Goal: Transaction & Acquisition: Purchase product/service

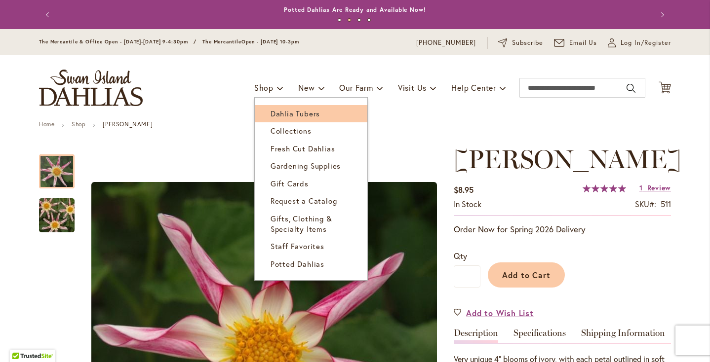
click at [279, 112] on span "Dahlia Tubers" at bounding box center [295, 114] width 49 height 10
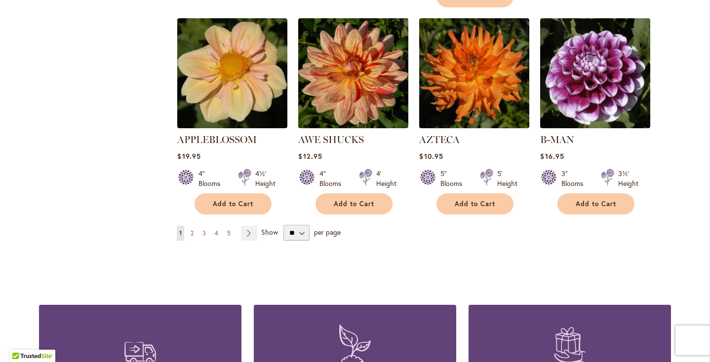
scroll to position [866, 0]
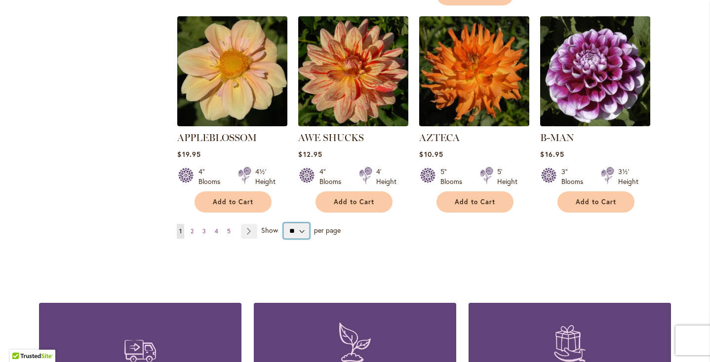
select select "**"
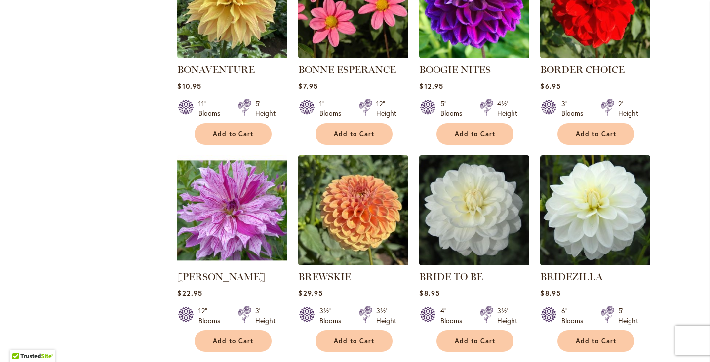
scroll to position [2607, 0]
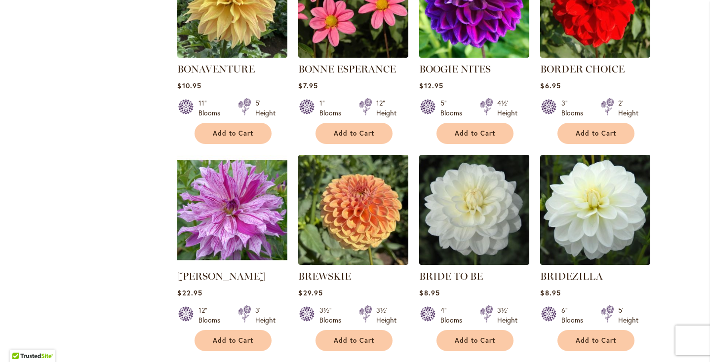
click at [248, 293] on div "BRANDON MICHAEL Rating: 90% 2 Reviews $22.95 12" Blooms 3' Height Add to Cart" at bounding box center [232, 308] width 110 height 77
click at [247, 337] on span "Add to Cart" at bounding box center [233, 341] width 40 height 8
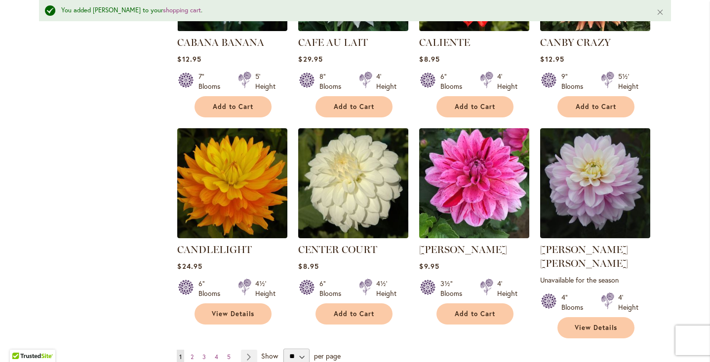
scroll to position [3297, 0]
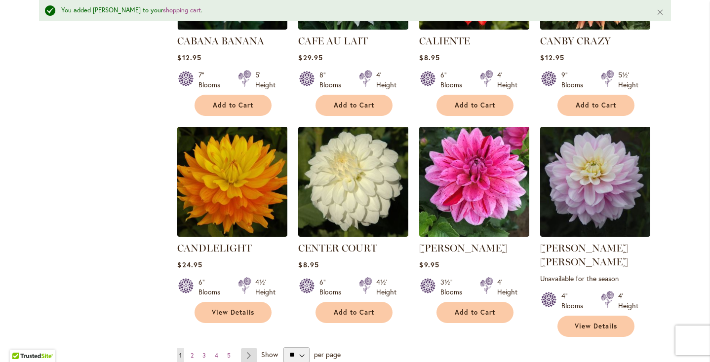
click at [253, 349] on link "Page Next" at bounding box center [249, 356] width 16 height 15
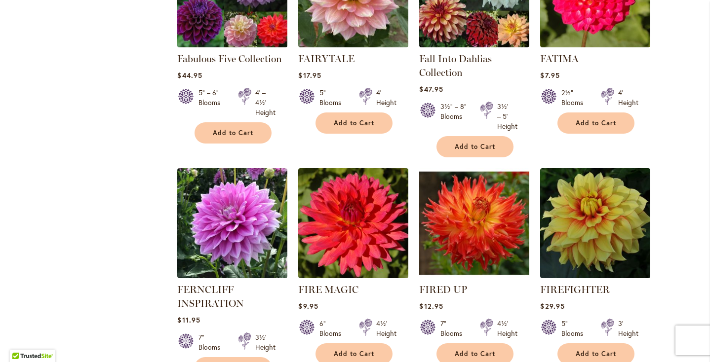
scroll to position [3322, 0]
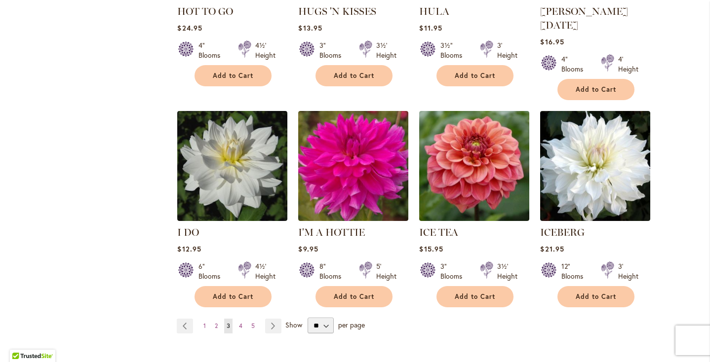
scroll to position [3379, 0]
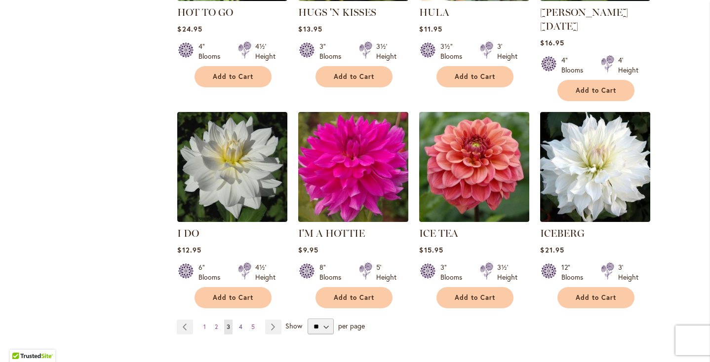
click at [242, 323] on span "4" at bounding box center [240, 326] width 3 height 7
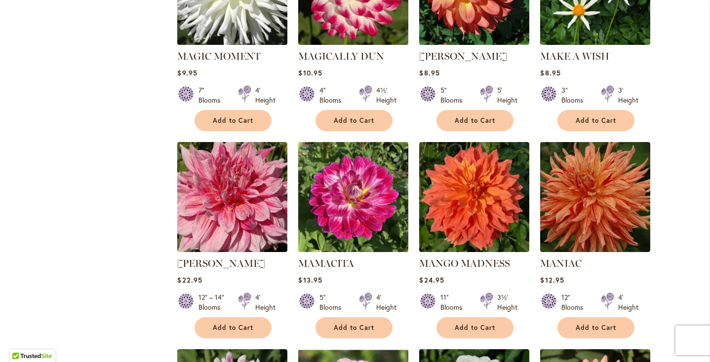
scroll to position [3104, 0]
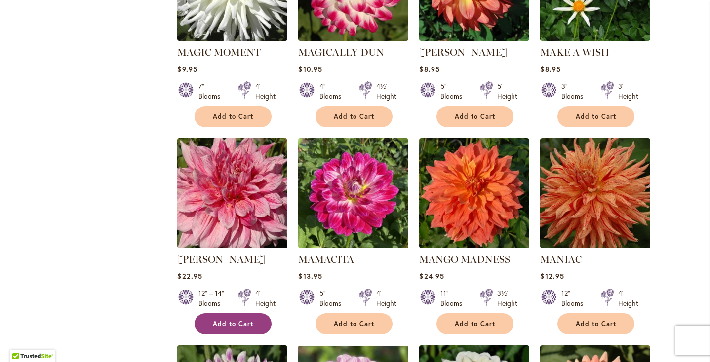
click at [243, 313] on button "Add to Cart" at bounding box center [233, 323] width 77 height 21
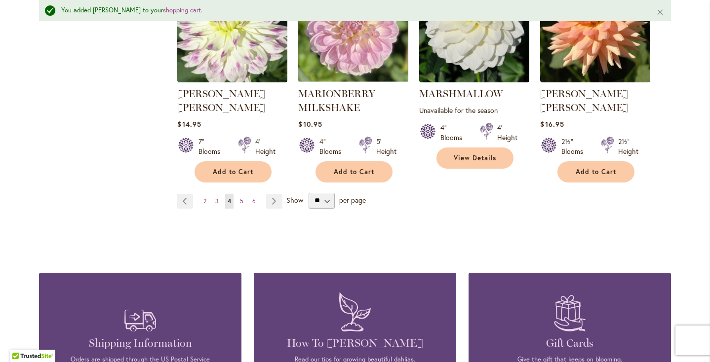
scroll to position [3539, 0]
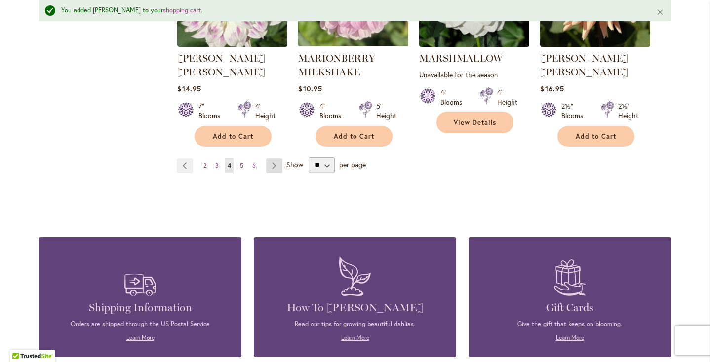
click at [277, 158] on link "Page Next" at bounding box center [274, 165] width 16 height 15
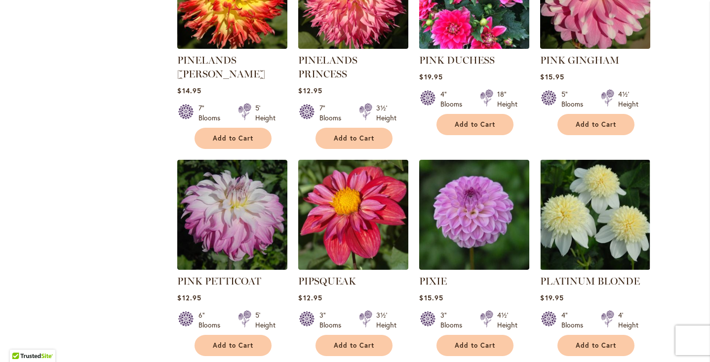
scroll to position [3294, 0]
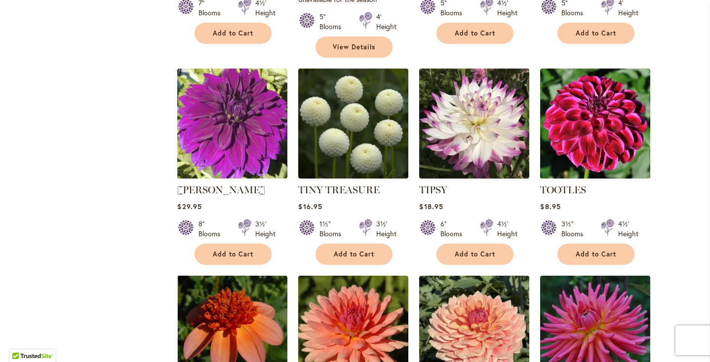
scroll to position [3137, 0]
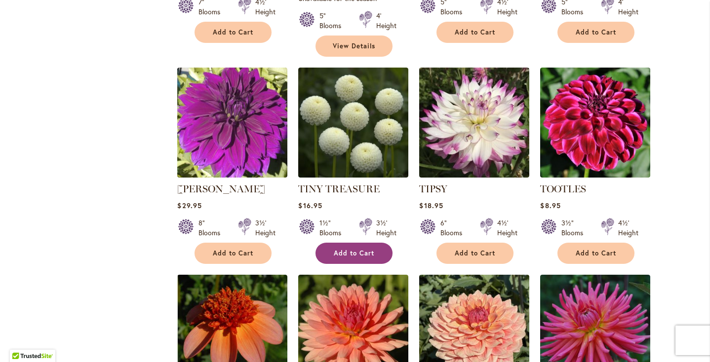
click at [343, 249] on span "Add to Cart" at bounding box center [354, 253] width 40 height 8
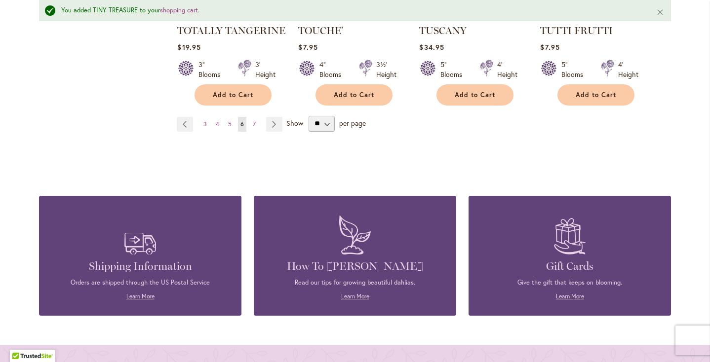
scroll to position [3535, 0]
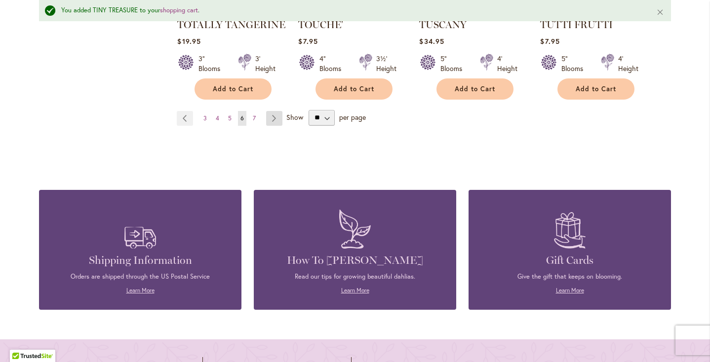
click at [277, 111] on link "Page Next" at bounding box center [274, 118] width 16 height 15
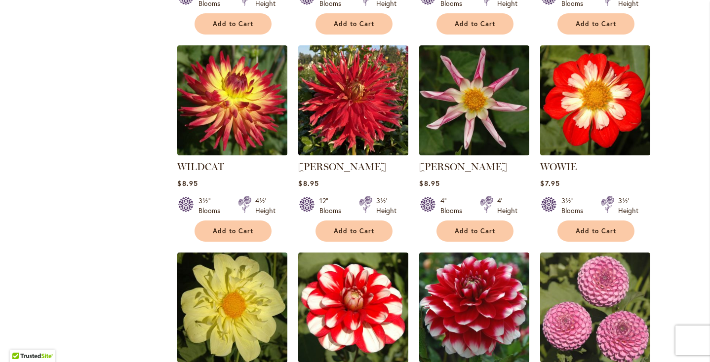
scroll to position [1046, 0]
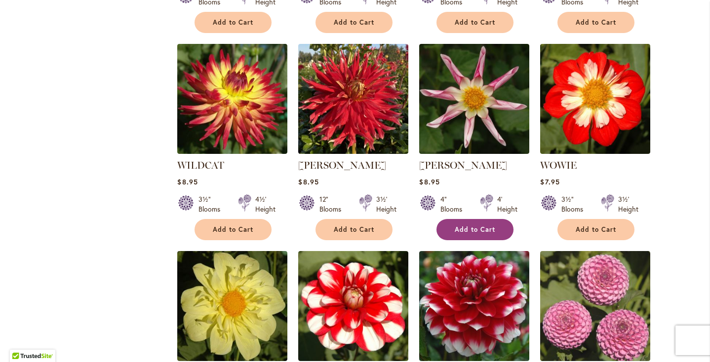
click at [477, 226] on span "Add to Cart" at bounding box center [475, 230] width 40 height 8
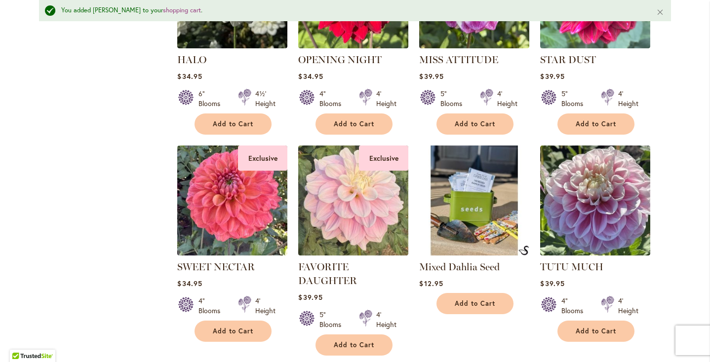
scroll to position [1803, 0]
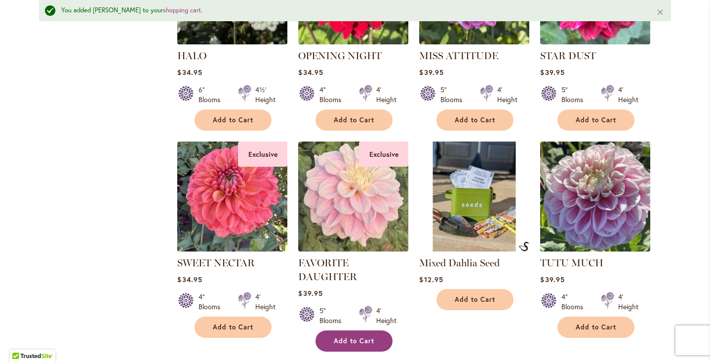
click at [352, 337] on span "Add to Cart" at bounding box center [354, 341] width 40 height 8
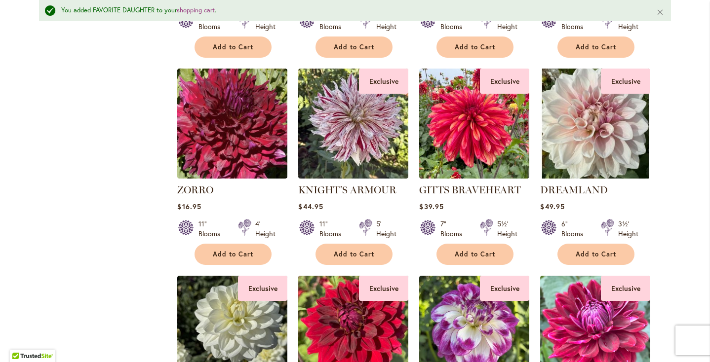
scroll to position [1448, 0]
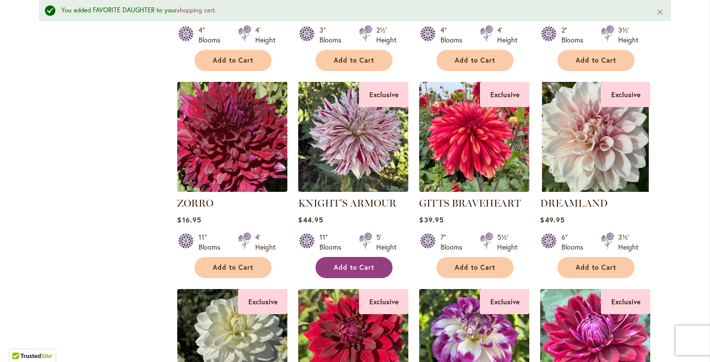
click at [359, 257] on button "Add to Cart" at bounding box center [353, 267] width 77 height 21
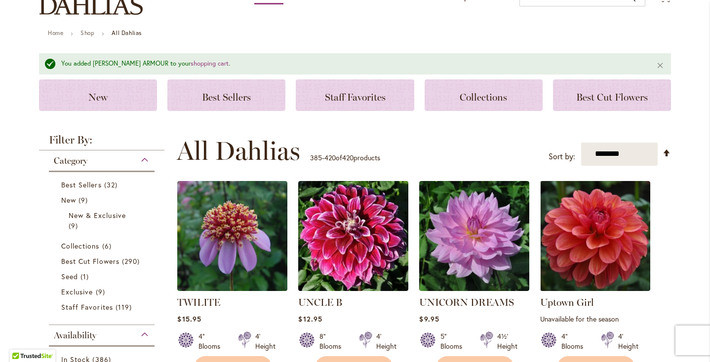
scroll to position [93, 0]
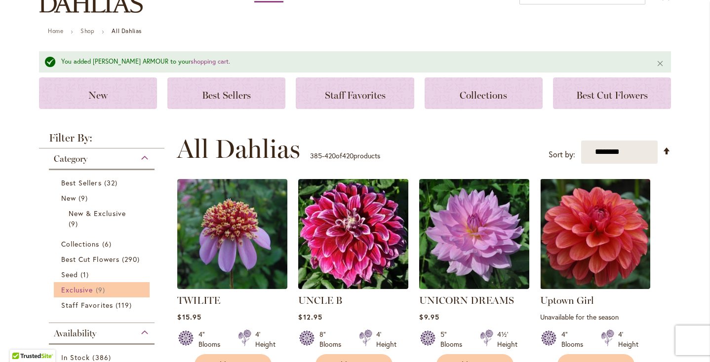
click at [89, 290] on span "Exclusive" at bounding box center [77, 289] width 32 height 9
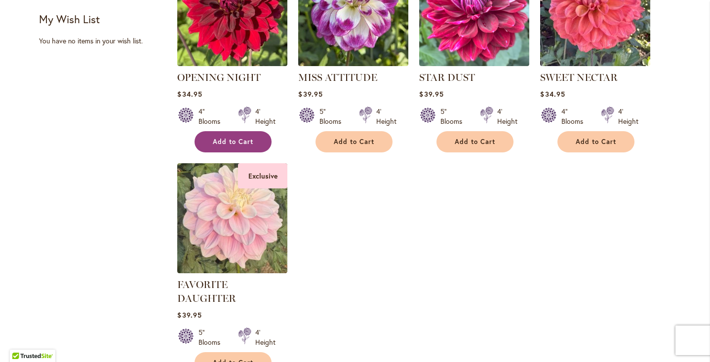
scroll to position [478, 0]
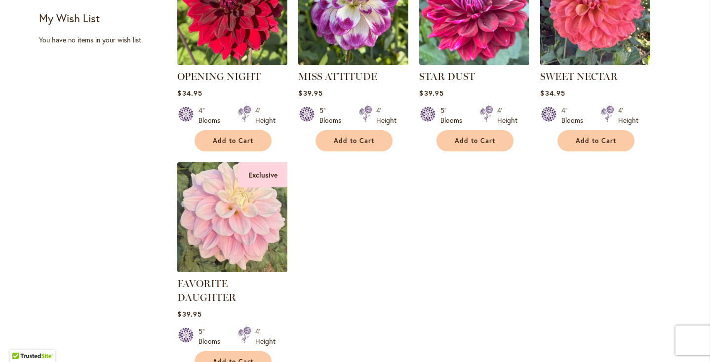
click at [238, 194] on img at bounding box center [233, 217] width 116 height 116
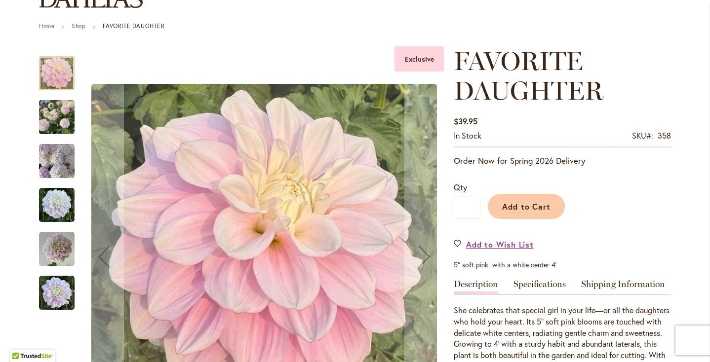
scroll to position [99, 0]
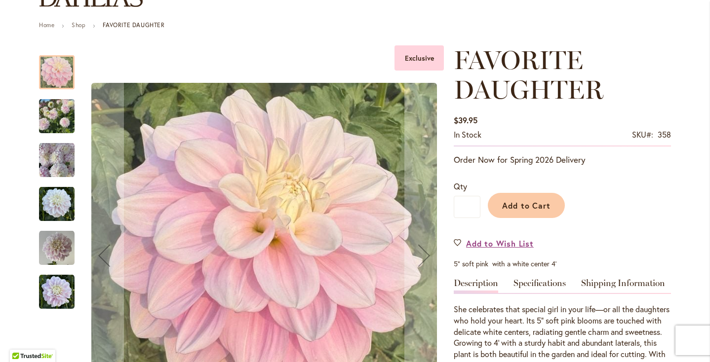
click at [47, 108] on img "FAVORITE DAUGHTER" at bounding box center [57, 116] width 36 height 47
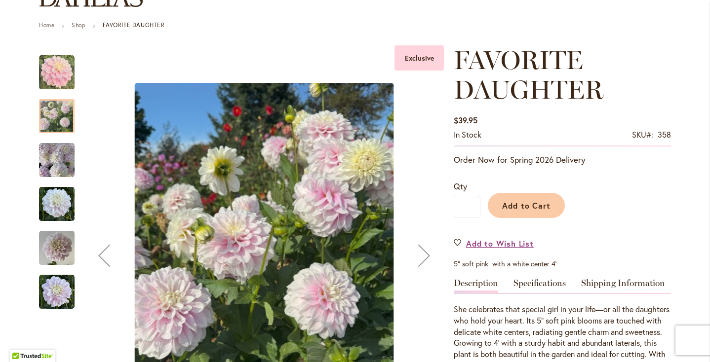
click at [49, 156] on img "FAVORITE DAUGHTER" at bounding box center [57, 161] width 36 height 36
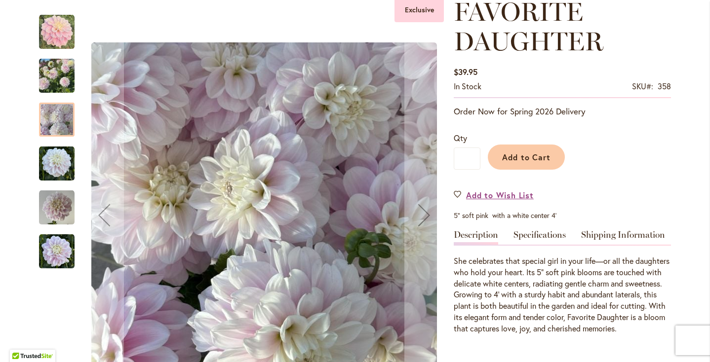
scroll to position [151, 0]
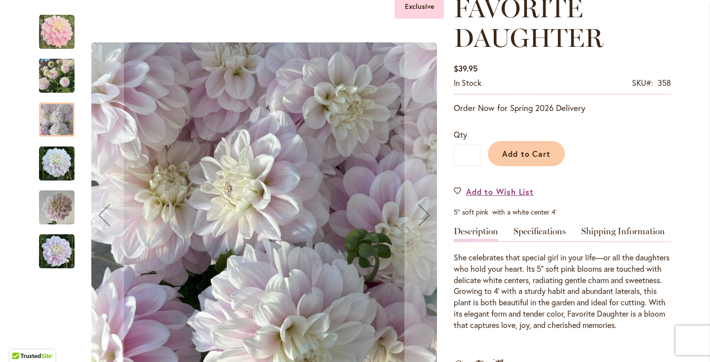
click at [53, 209] on img "FAVORITE DAUGHTER" at bounding box center [57, 208] width 36 height 36
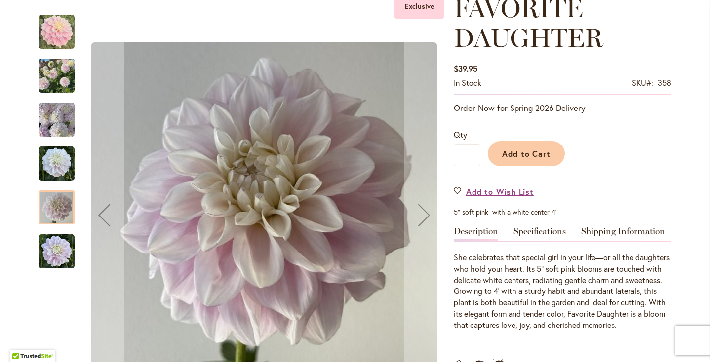
click at [51, 250] on img "FAVORITE DAUGHTER" at bounding box center [57, 252] width 36 height 36
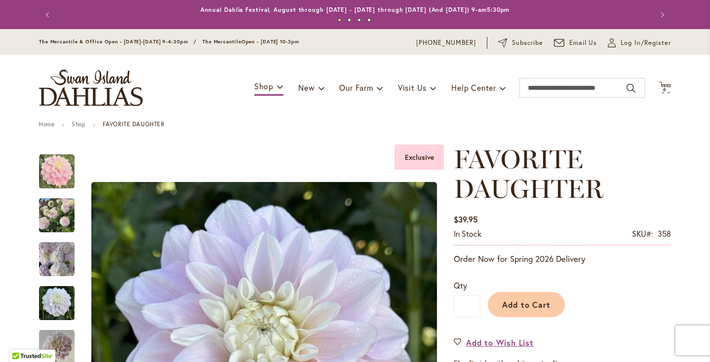
scroll to position [0, 0]
click at [669, 79] on div "Toggle Nav Shop Dahlia Tubers Collections Fresh Cut Dahlias Gardening Supplies …" at bounding box center [355, 88] width 652 height 66
click at [666, 87] on span "6 6 items" at bounding box center [665, 89] width 10 height 5
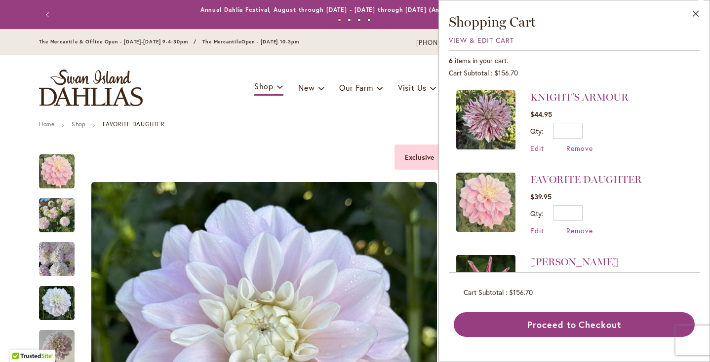
scroll to position [6, 0]
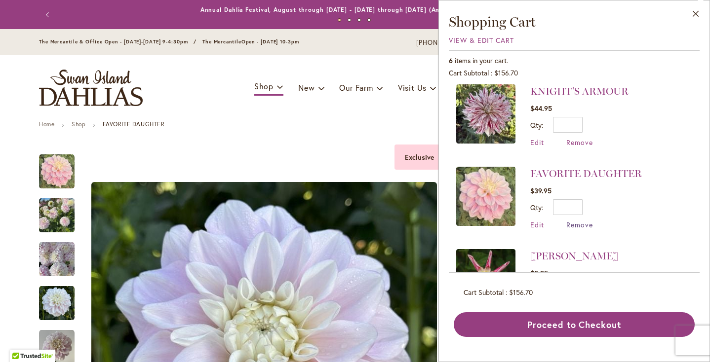
click at [585, 224] on span "Remove" at bounding box center [579, 224] width 27 height 9
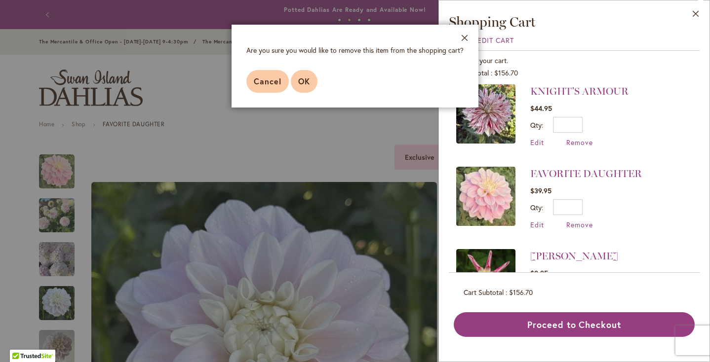
click at [296, 83] on button "OK" at bounding box center [304, 81] width 27 height 23
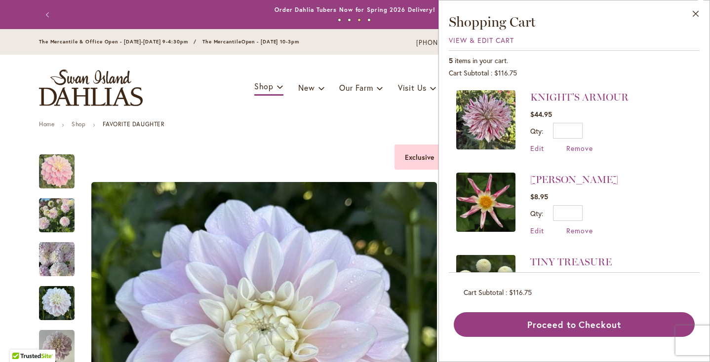
click at [505, 120] on img at bounding box center [485, 119] width 59 height 59
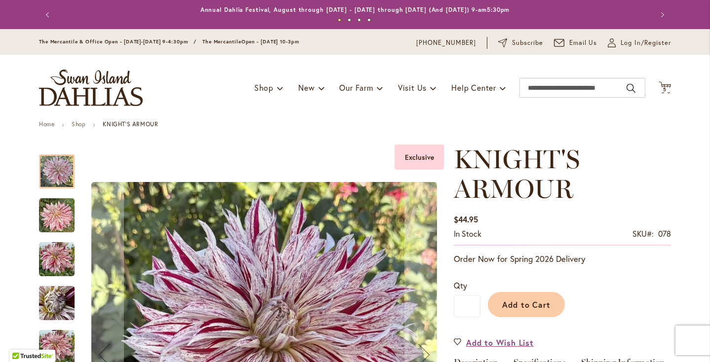
click at [62, 170] on div at bounding box center [57, 172] width 36 height 34
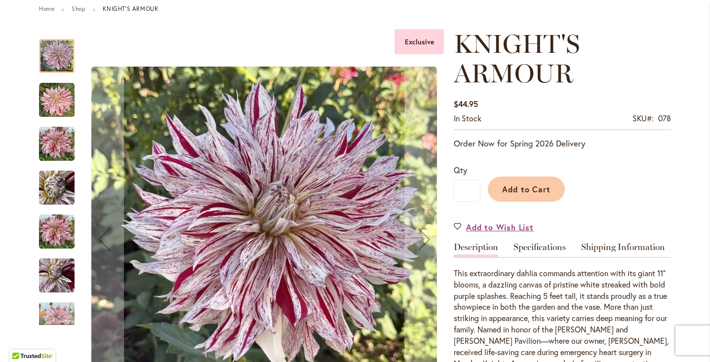
scroll to position [133, 0]
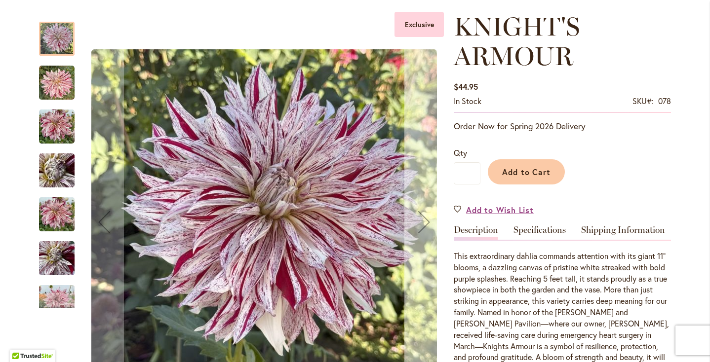
click at [422, 228] on div "Next" at bounding box center [423, 221] width 39 height 39
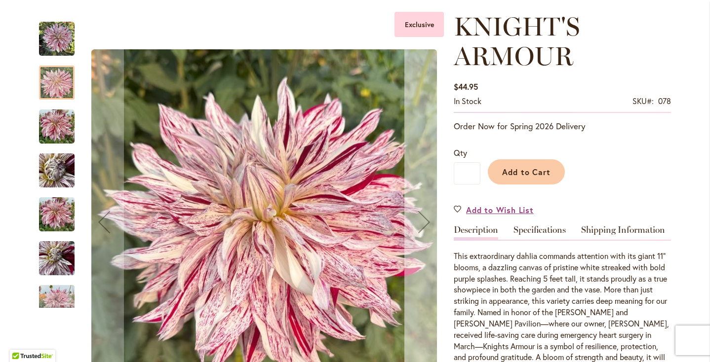
click at [422, 228] on div "Next" at bounding box center [423, 221] width 39 height 39
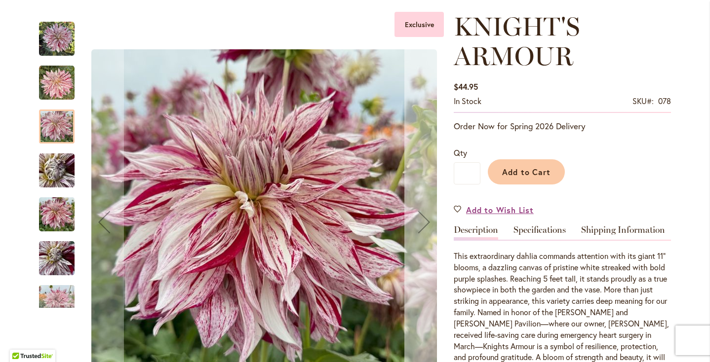
click at [422, 228] on div "Next" at bounding box center [423, 221] width 39 height 39
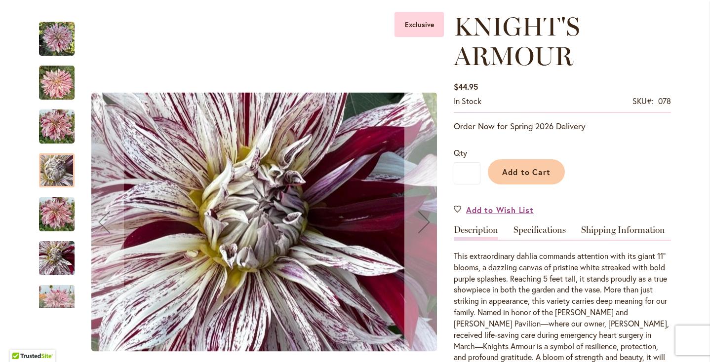
click at [422, 228] on div "Next" at bounding box center [423, 221] width 39 height 39
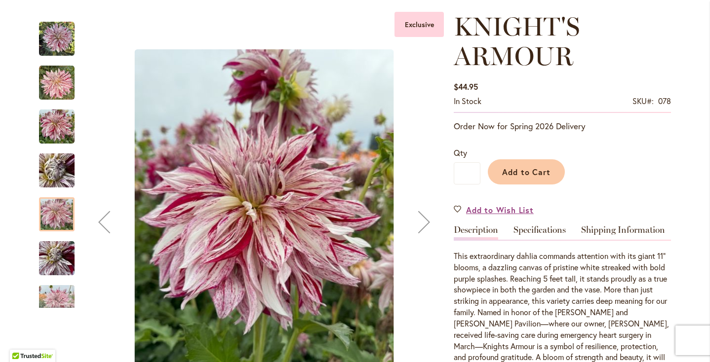
click at [422, 228] on div "Next" at bounding box center [423, 221] width 39 height 39
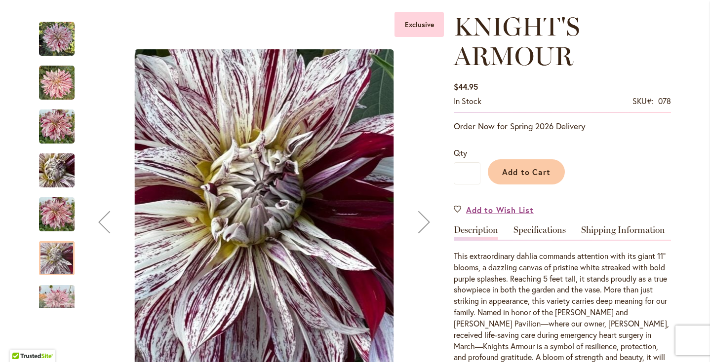
click at [422, 227] on div "Next" at bounding box center [423, 221] width 39 height 39
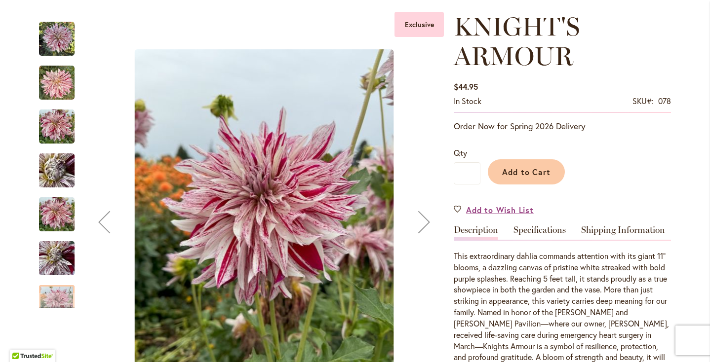
click at [422, 227] on div "Next" at bounding box center [423, 221] width 39 height 39
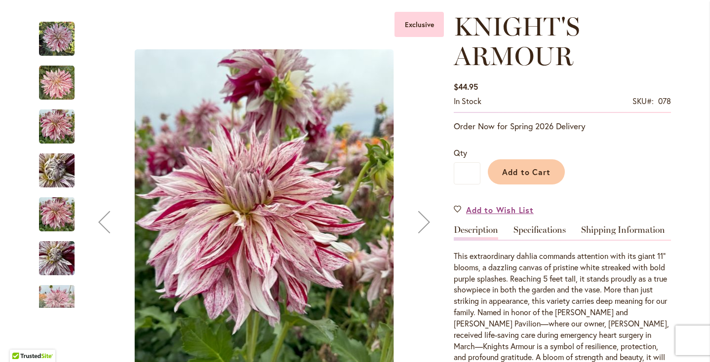
click at [423, 227] on div "Next" at bounding box center [423, 221] width 39 height 39
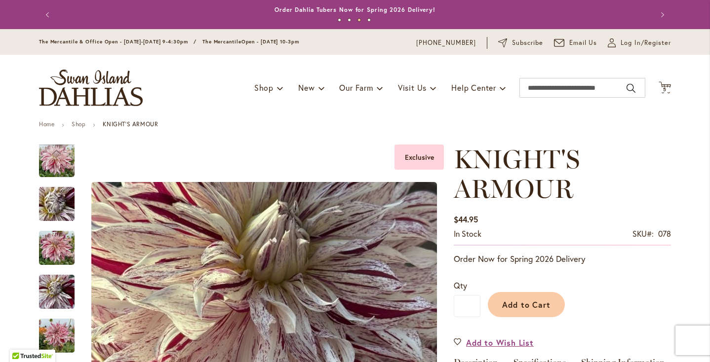
scroll to position [0, 0]
click at [660, 83] on icon "Cart .cls-1 { fill: #231f20; }" at bounding box center [665, 87] width 12 height 12
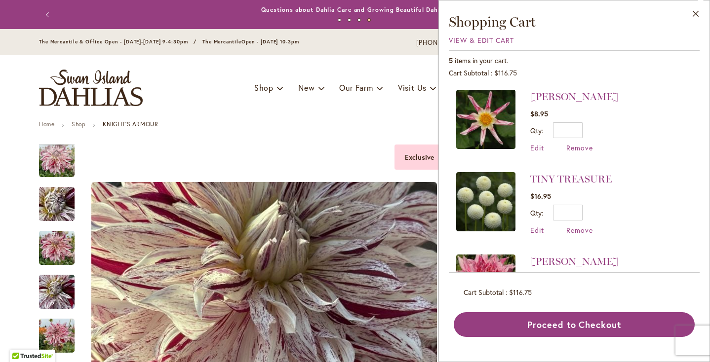
scroll to position [129, 0]
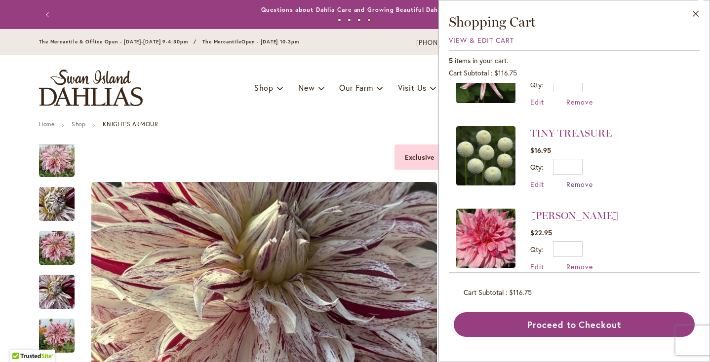
click at [578, 182] on span "Remove" at bounding box center [579, 184] width 27 height 9
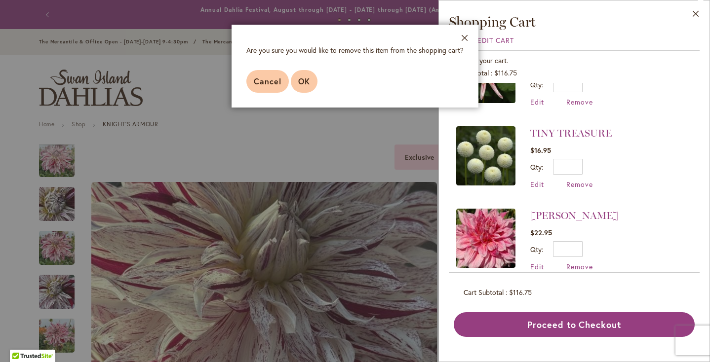
click at [298, 82] on span "OK" at bounding box center [304, 81] width 12 height 10
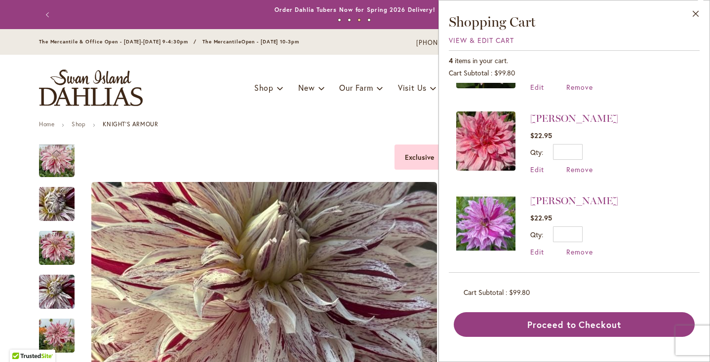
scroll to position [143, 0]
click at [474, 136] on img at bounding box center [485, 141] width 59 height 59
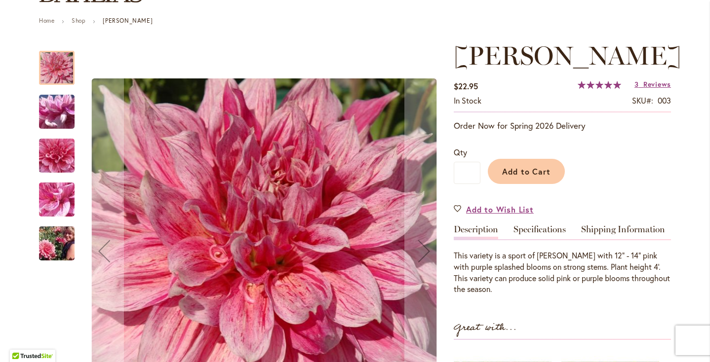
scroll to position [103, 0]
click at [48, 114] on img "MAKI" at bounding box center [56, 112] width 71 height 53
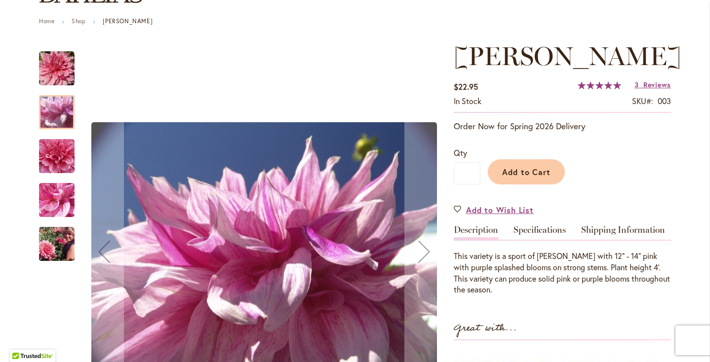
click at [60, 158] on img "MAKI" at bounding box center [56, 156] width 71 height 67
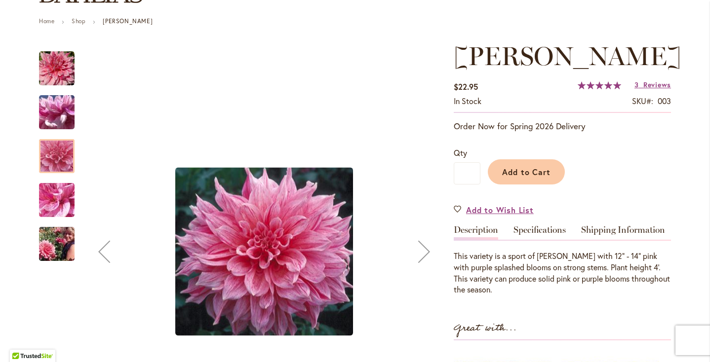
click at [62, 198] on img "MAKI" at bounding box center [56, 200] width 71 height 53
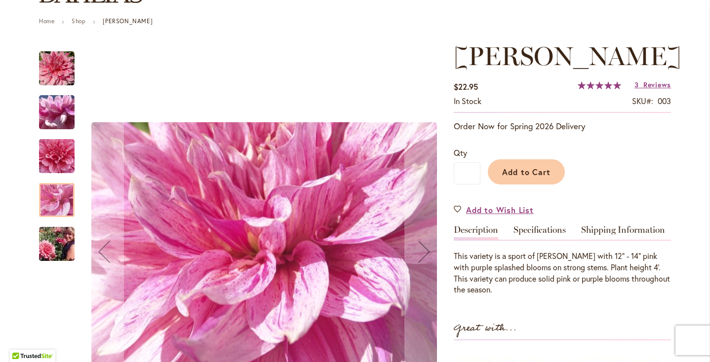
click at [64, 237] on img "MAKI" at bounding box center [56, 244] width 71 height 47
